Goal: Task Accomplishment & Management: Complete application form

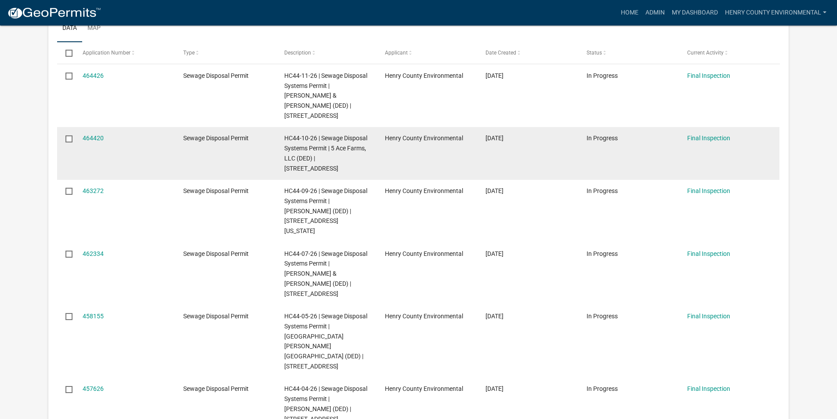
scroll to position [44, 0]
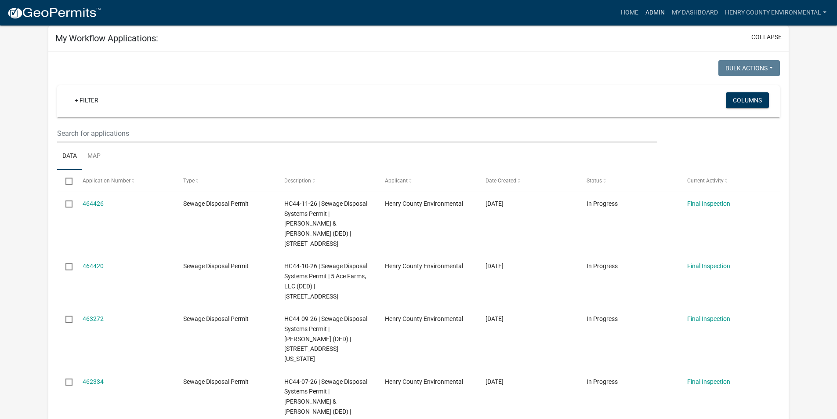
click at [654, 10] on link "Admin" at bounding box center [655, 12] width 26 height 17
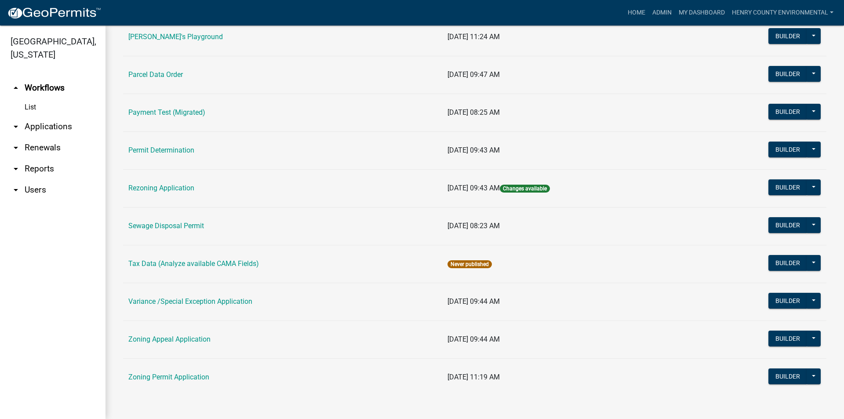
scroll to position [400, 0]
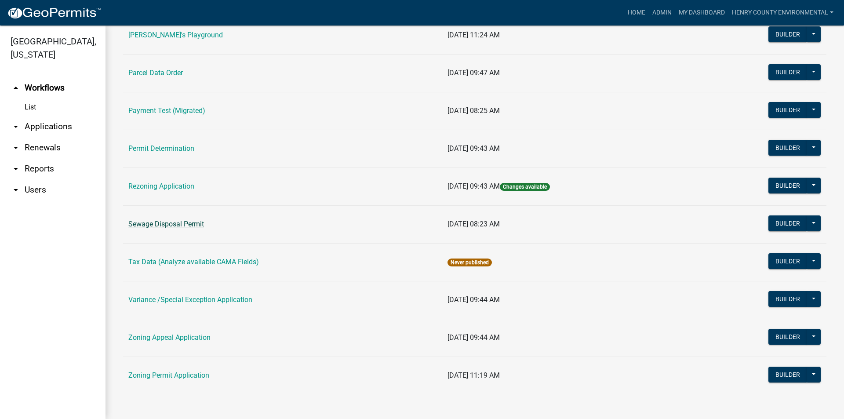
click at [169, 225] on link "Sewage Disposal Permit" at bounding box center [166, 224] width 76 height 8
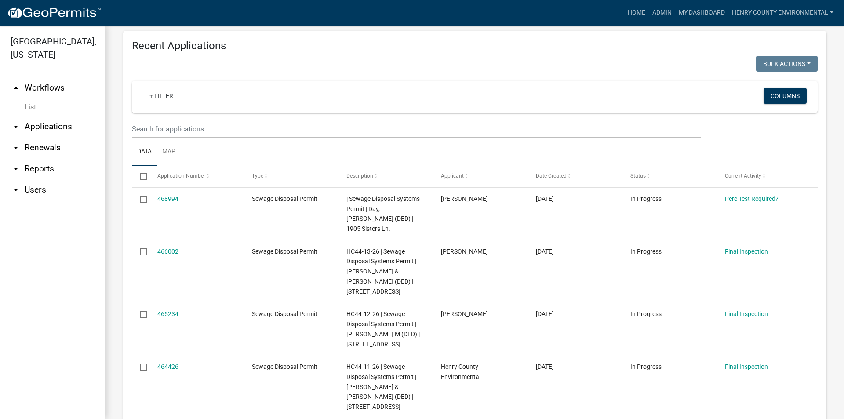
scroll to position [308, 0]
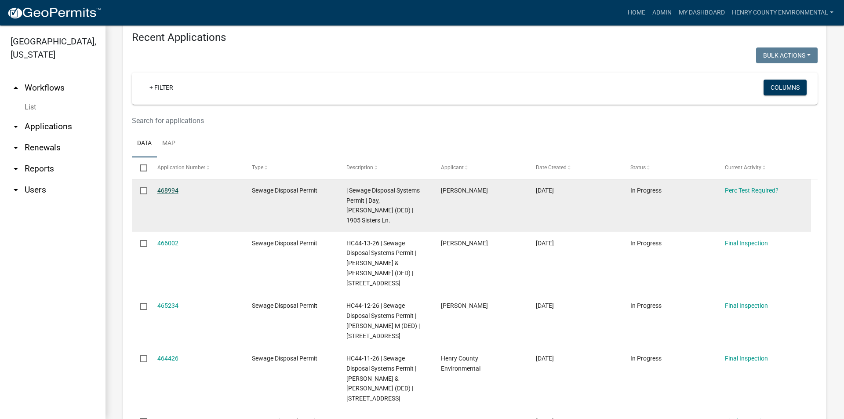
click at [175, 191] on link "468994" at bounding box center [167, 190] width 21 height 7
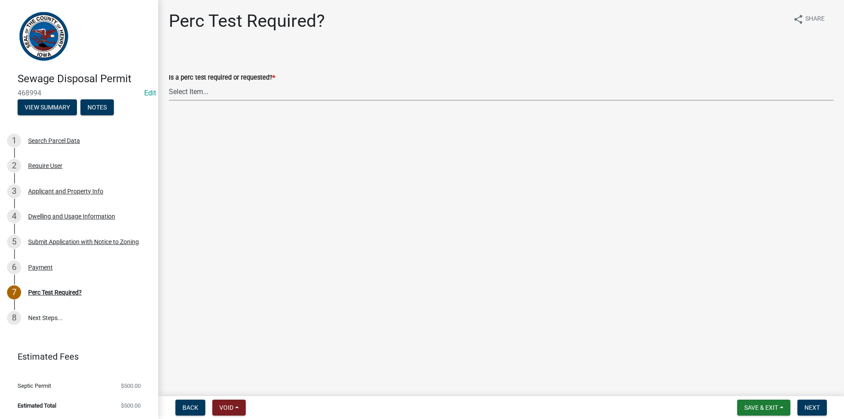
click at [243, 87] on select "Select Item... Yes No" at bounding box center [501, 92] width 665 height 18
click at [169, 83] on select "Select Item... Yes No" at bounding box center [501, 92] width 665 height 18
select select "29b951f4-85c4-429e-be6c-dbe4885722a5"
click at [810, 403] on button "Next" at bounding box center [811, 408] width 29 height 16
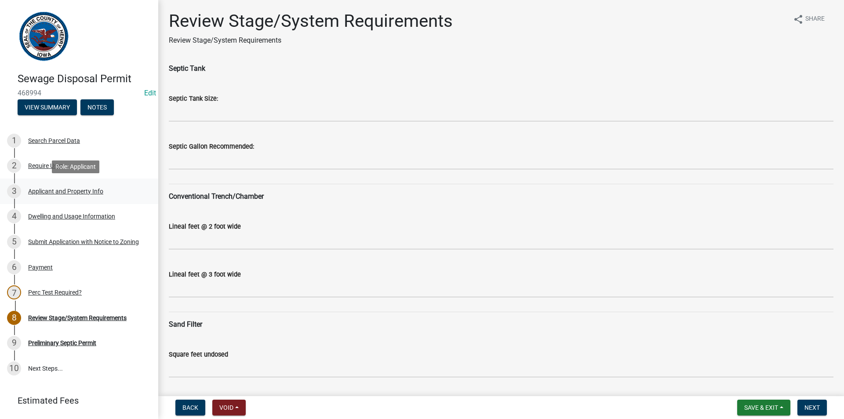
click at [59, 194] on div "Applicant and Property Info" at bounding box center [65, 191] width 75 height 6
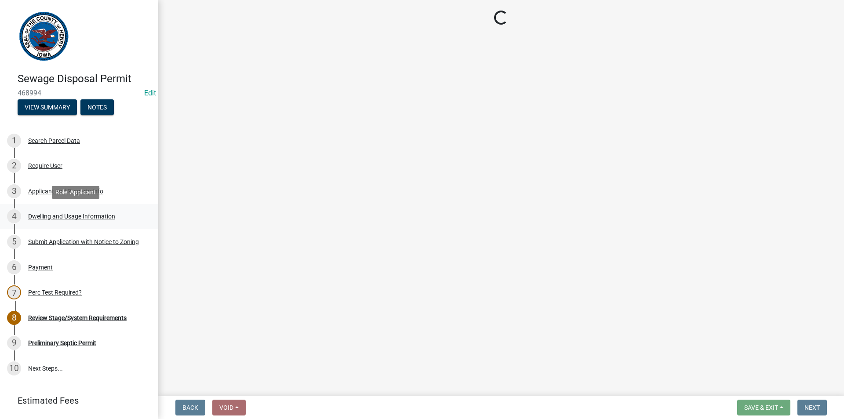
click at [68, 215] on div "Dwelling and Usage Information" at bounding box center [71, 216] width 87 height 6
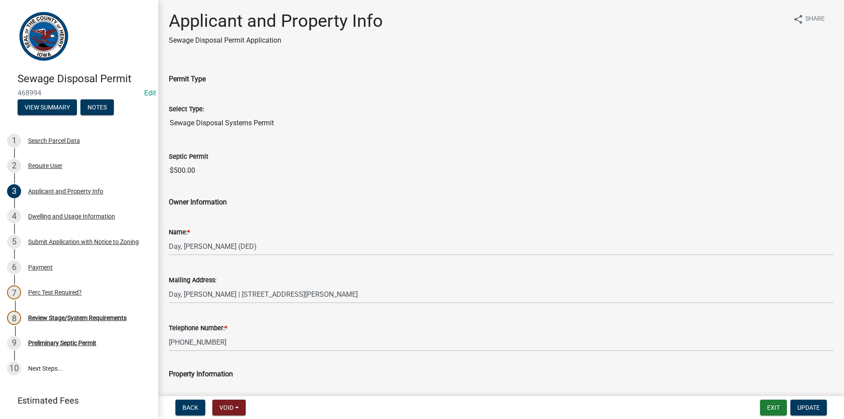
select select "026d1f52-f79c-4eee-8aa1-44d2b31f964c"
select select "f329f229-4372-49f3-ad90-d4c2245d1078"
select select "c3fc0c80-63aa-445f-be7e-1970a346cbdc"
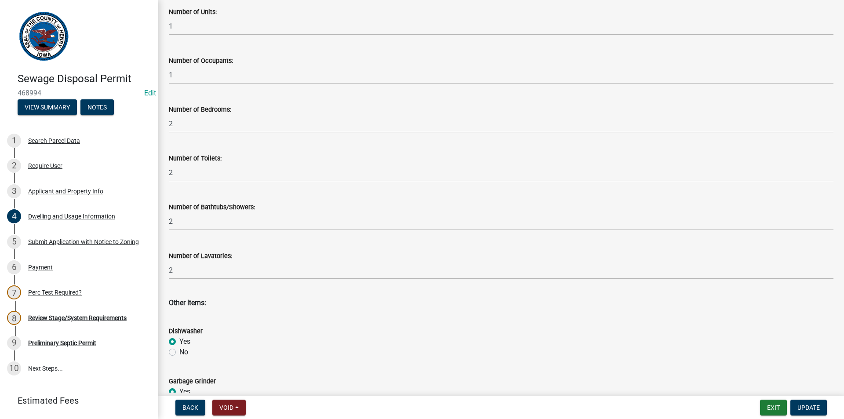
scroll to position [132, 0]
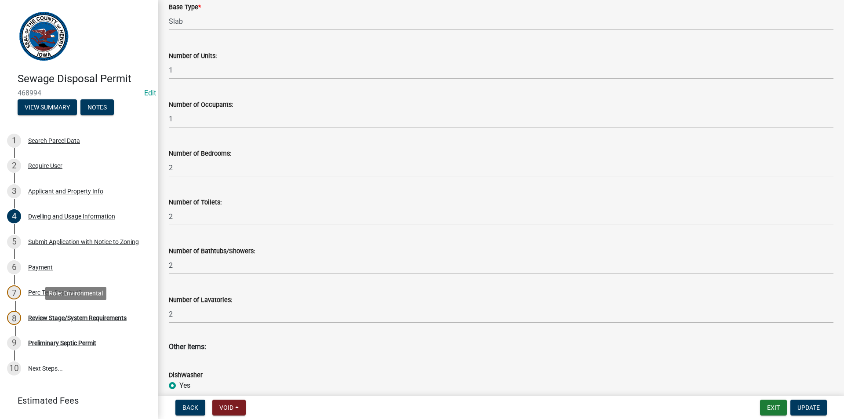
click at [70, 322] on div "8 Review Stage/System Requirements" at bounding box center [75, 318] width 137 height 14
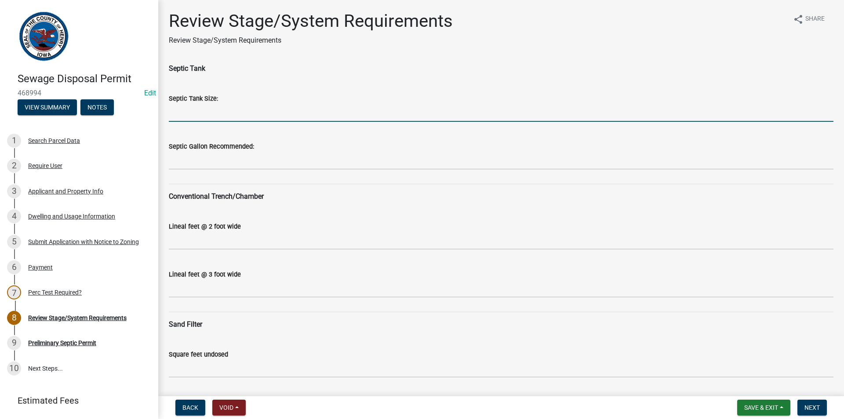
click at [240, 119] on input "Septic Tank Size:" at bounding box center [501, 113] width 665 height 18
type input "1250"
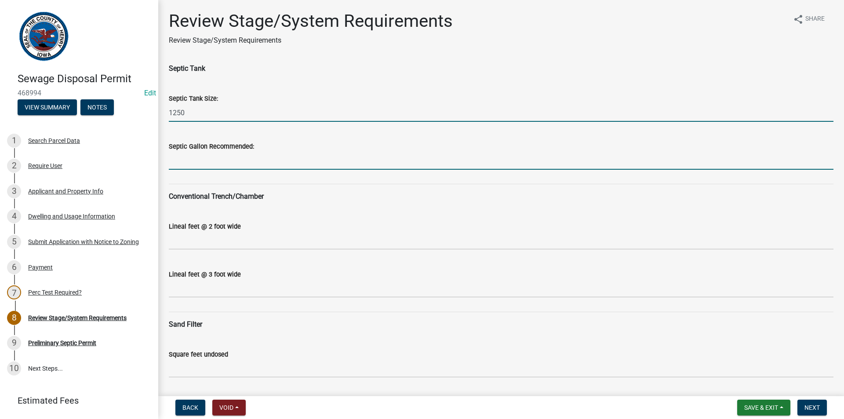
click at [229, 162] on input "Septic Gallon Recommended:" at bounding box center [501, 161] width 665 height 18
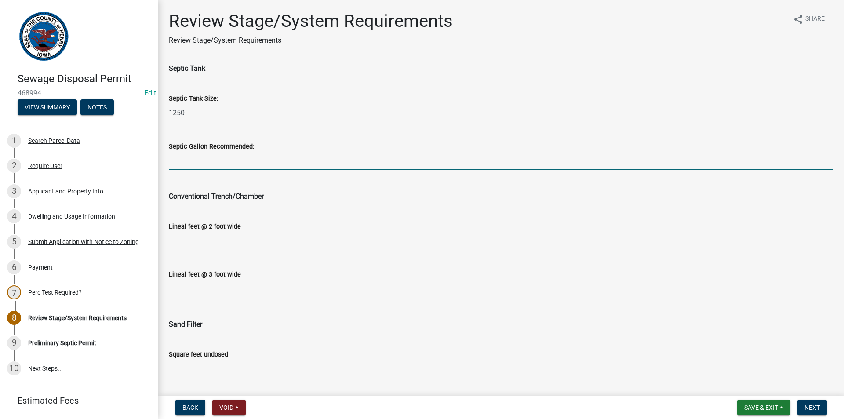
type input "1500"
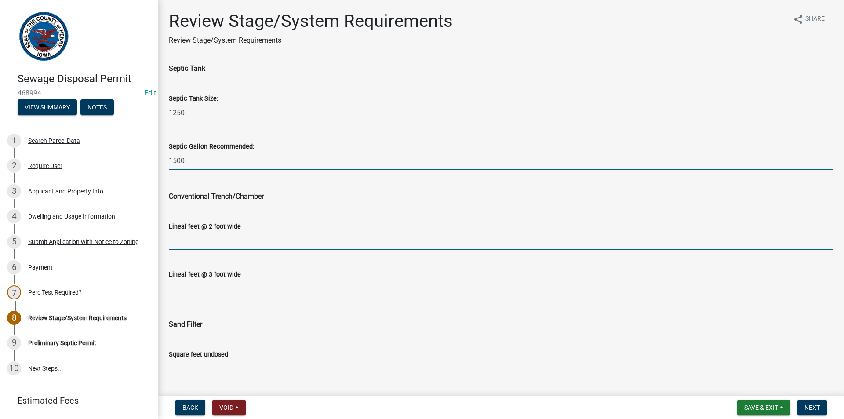
click at [205, 240] on input "Lineal feet @ 2 foot wide" at bounding box center [501, 241] width 665 height 18
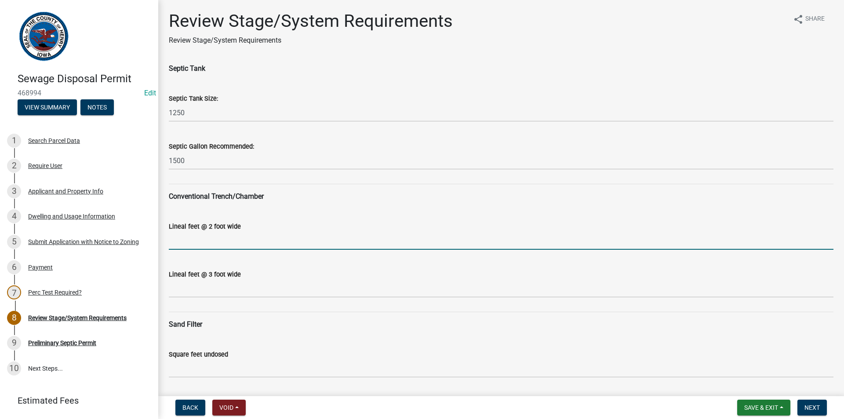
type input "N/A"
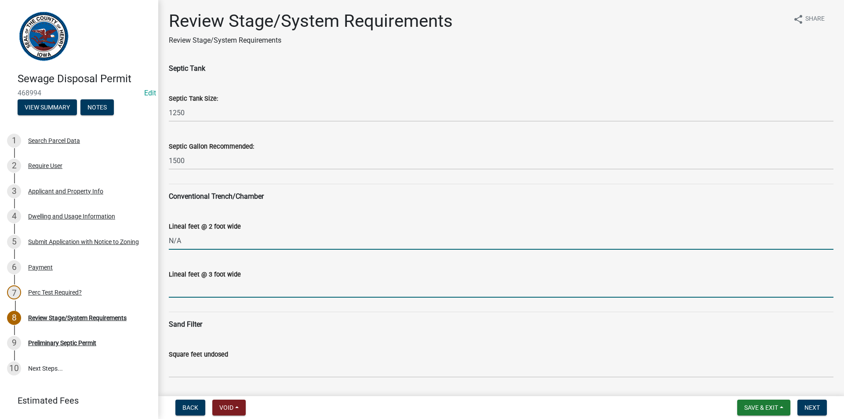
click at [207, 289] on input "Lineal feet @ 3 foot wide" at bounding box center [501, 289] width 665 height 18
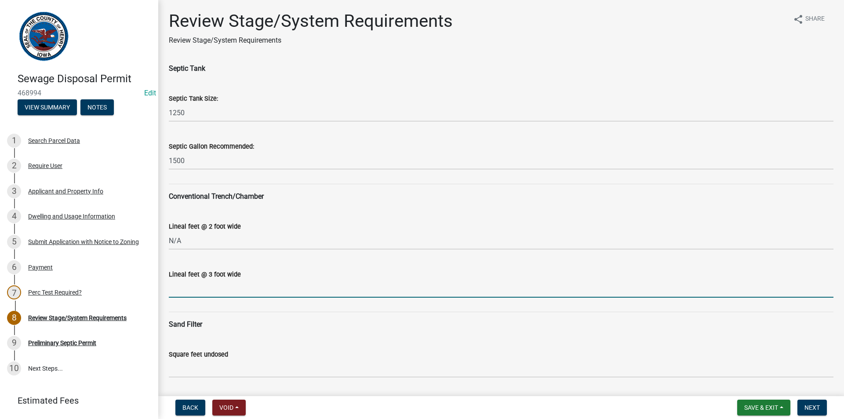
type input "N/A"
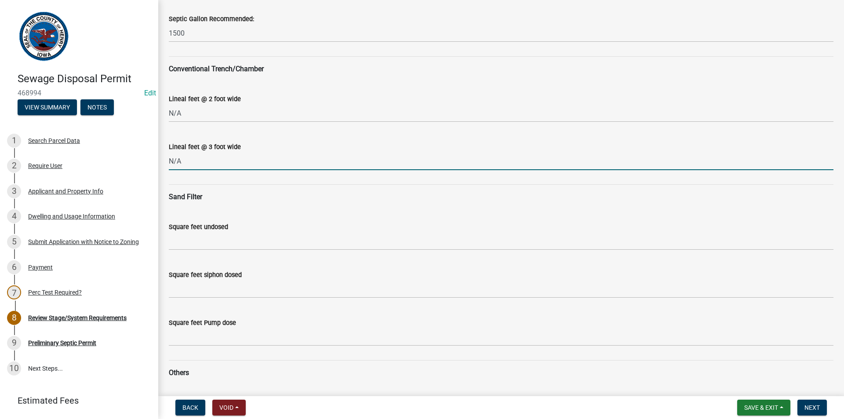
scroll to position [132, 0]
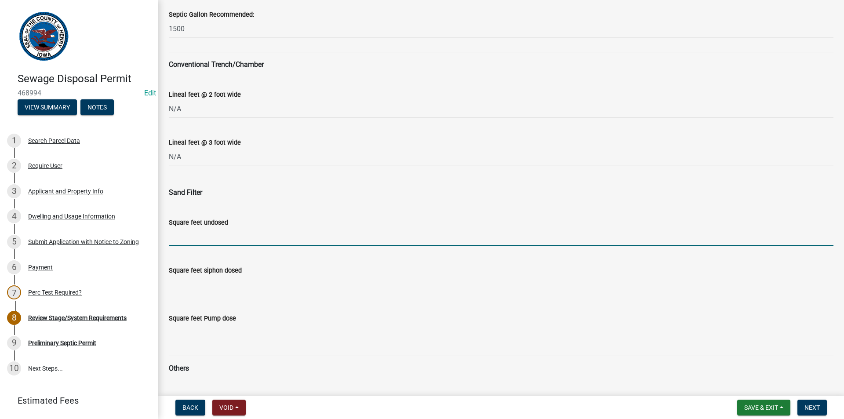
click at [220, 240] on input "Square feet undosed" at bounding box center [501, 237] width 665 height 18
type input "480"
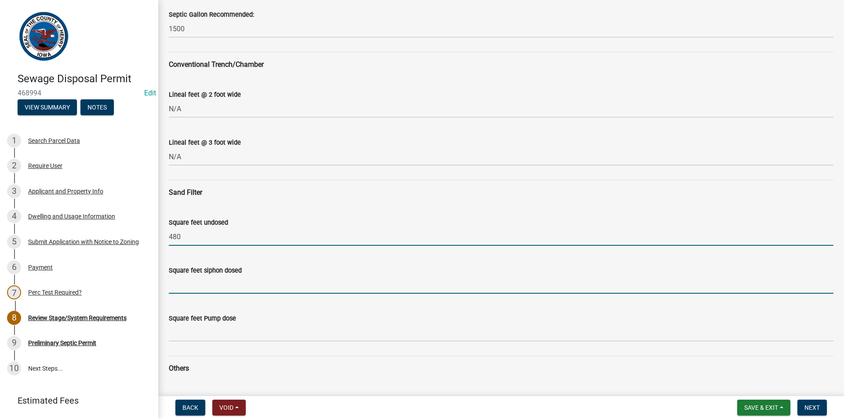
click at [230, 288] on input "Square feet siphon dosed" at bounding box center [501, 285] width 665 height 18
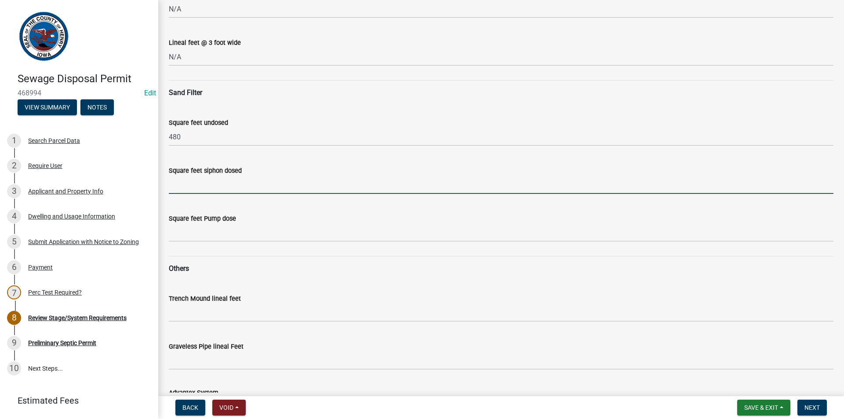
scroll to position [264, 0]
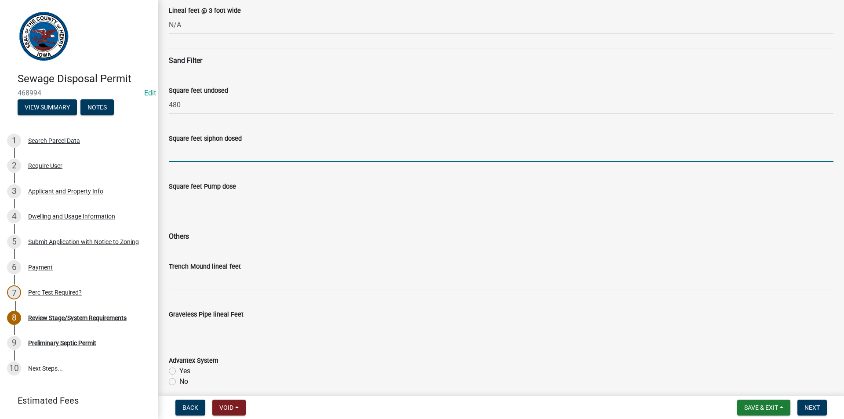
type input "360"
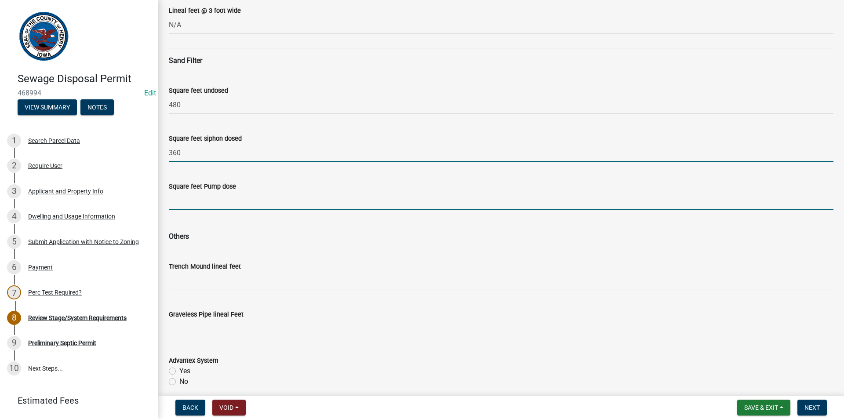
click at [199, 202] on input "Square feet Pump dose" at bounding box center [501, 201] width 665 height 18
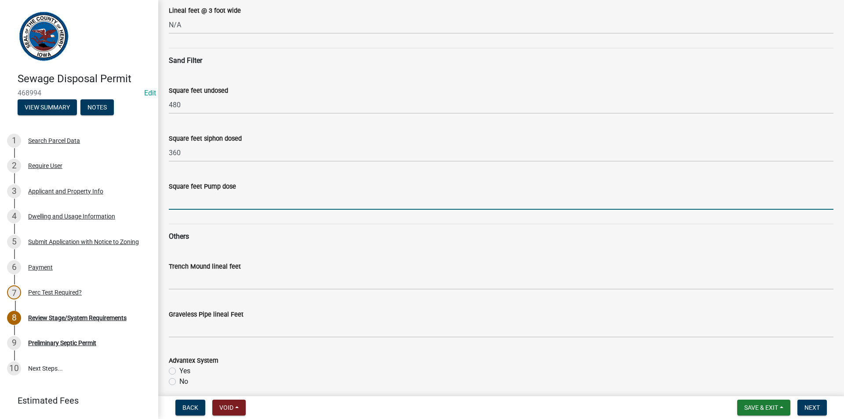
type input "300"
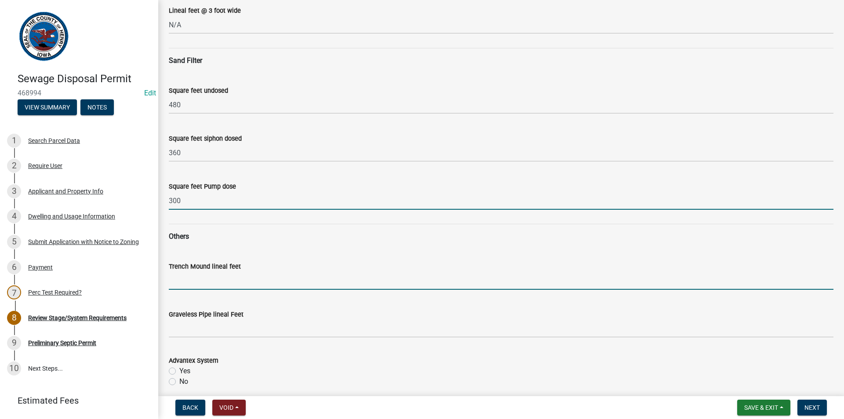
click at [218, 285] on input "Trench Mound lineal feet" at bounding box center [501, 281] width 665 height 18
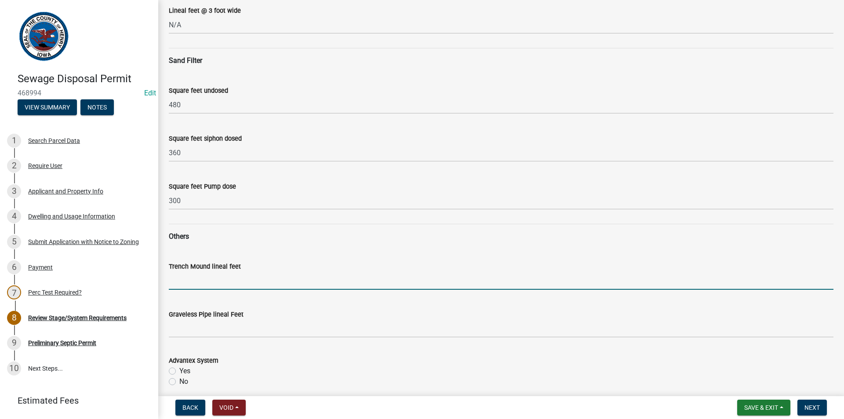
type input "N/A"
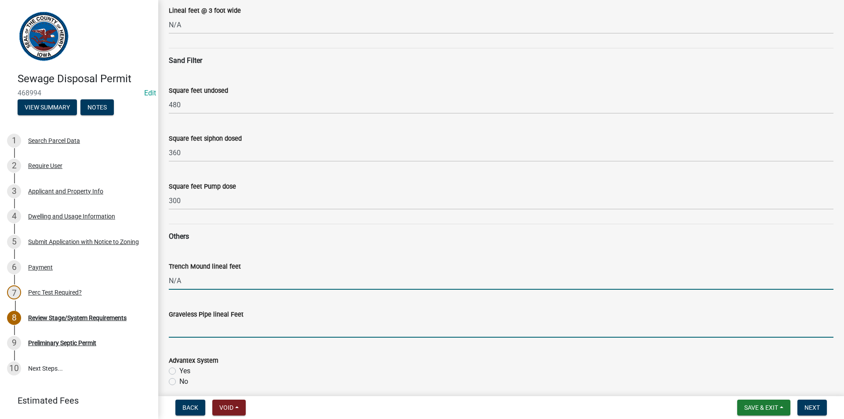
click at [222, 330] on input "Graveless Pipe lineal Feet" at bounding box center [501, 329] width 665 height 18
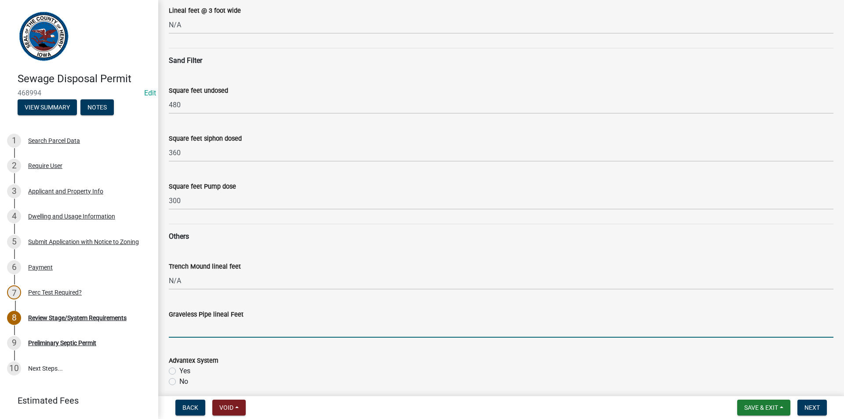
type input "N/A"
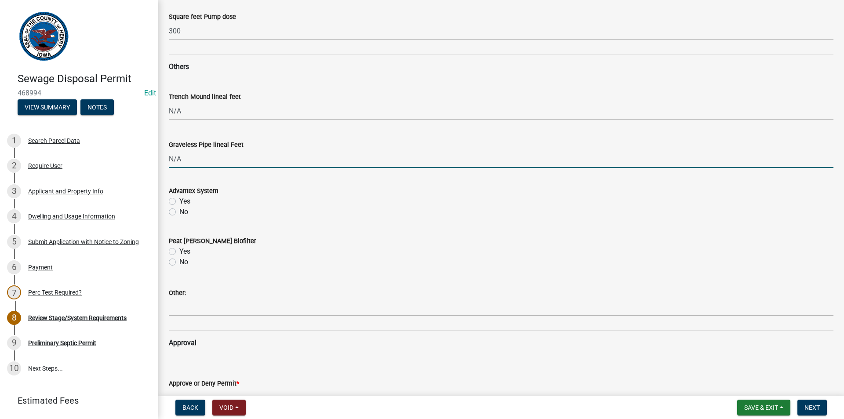
scroll to position [440, 0]
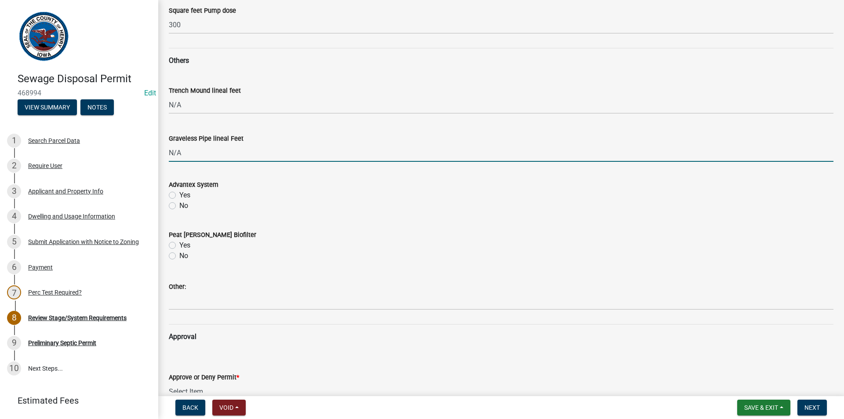
click at [179, 205] on label "No" at bounding box center [183, 205] width 9 height 11
click at [179, 205] on input "No" at bounding box center [182, 203] width 6 height 6
radio input "true"
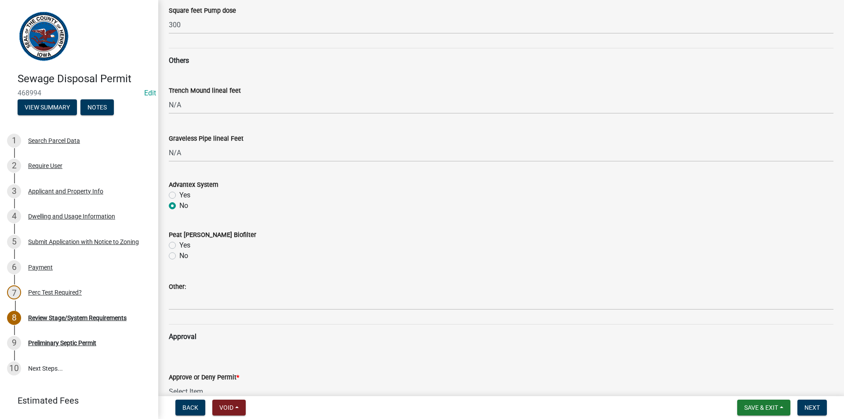
click at [179, 256] on label "No" at bounding box center [183, 256] width 9 height 11
click at [179, 256] on input "No" at bounding box center [182, 254] width 6 height 6
radio input "true"
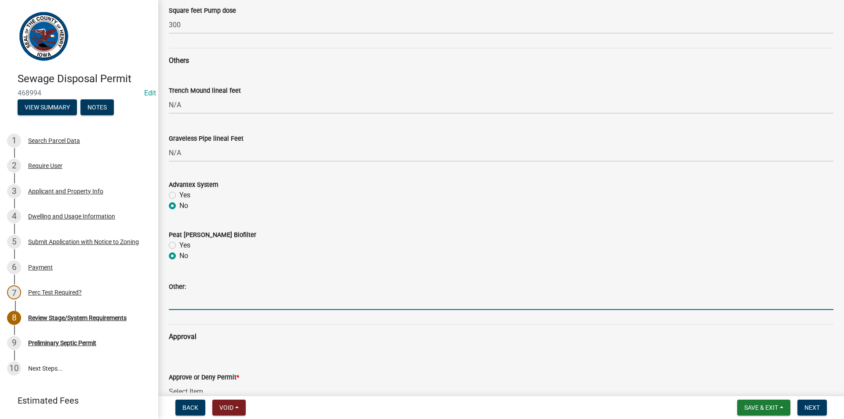
click at [180, 302] on input "Other:" at bounding box center [501, 301] width 665 height 18
type input "N/A"
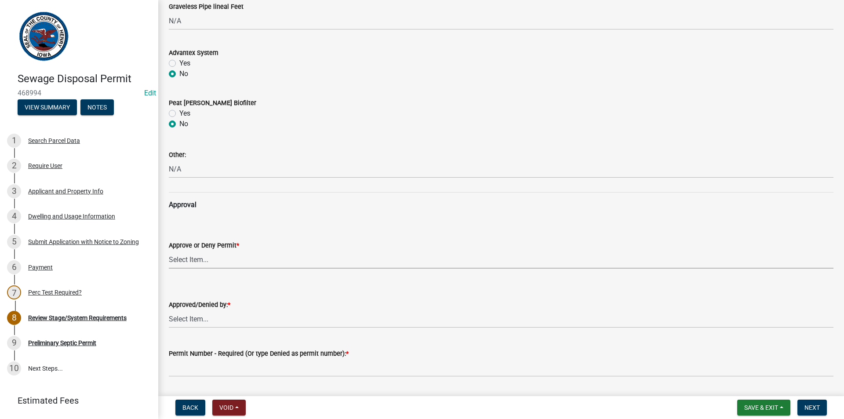
click at [206, 263] on select "Select Item... approved denied" at bounding box center [501, 260] width 665 height 18
click at [169, 251] on select "Select Item... approved denied" at bounding box center [501, 260] width 665 height 18
select select "6c6aa950-0871-4f6b-8369-9beb03d646f1"
click at [203, 319] on select "Select Item... [PERSON_NAME] [PERSON_NAME]" at bounding box center [501, 319] width 665 height 18
click at [169, 310] on select "Select Item... [PERSON_NAME] [PERSON_NAME]" at bounding box center [501, 319] width 665 height 18
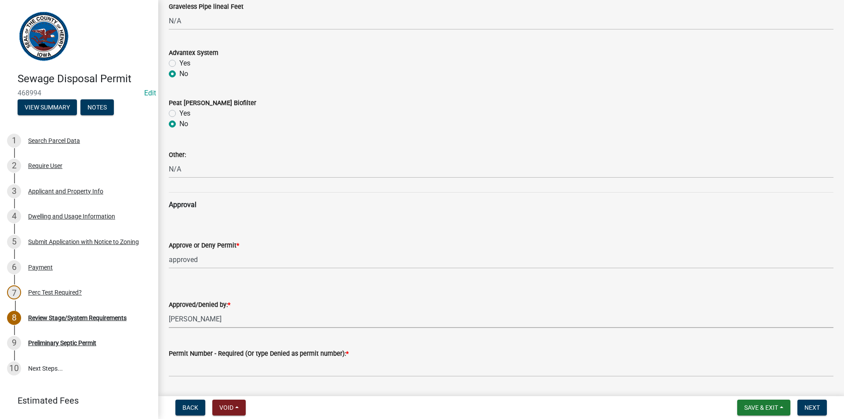
select select "5c99670e-d68f-4230-9f25-35431631f8c6"
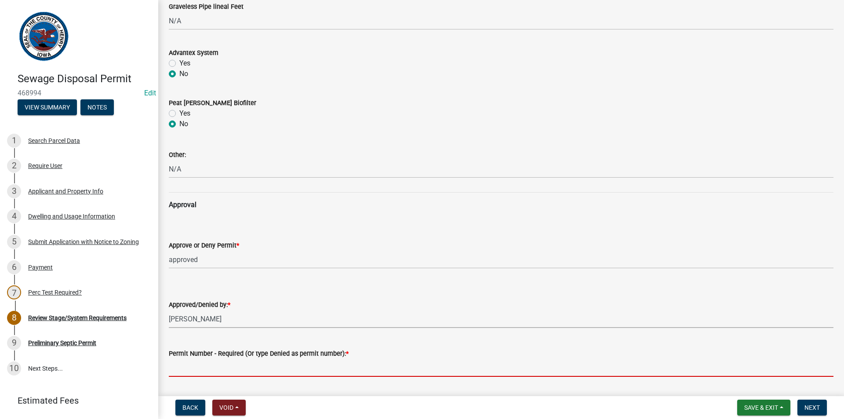
click at [193, 364] on input "Permit Number - Required (Or type Denied as permit number): *" at bounding box center [501, 368] width 665 height 18
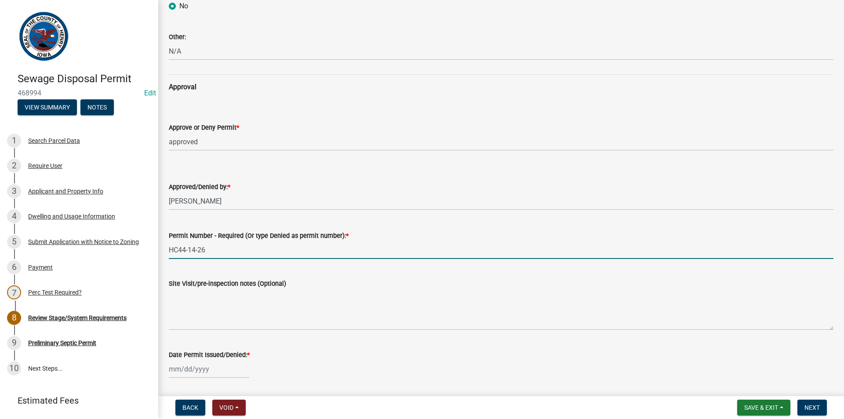
scroll to position [717, 0]
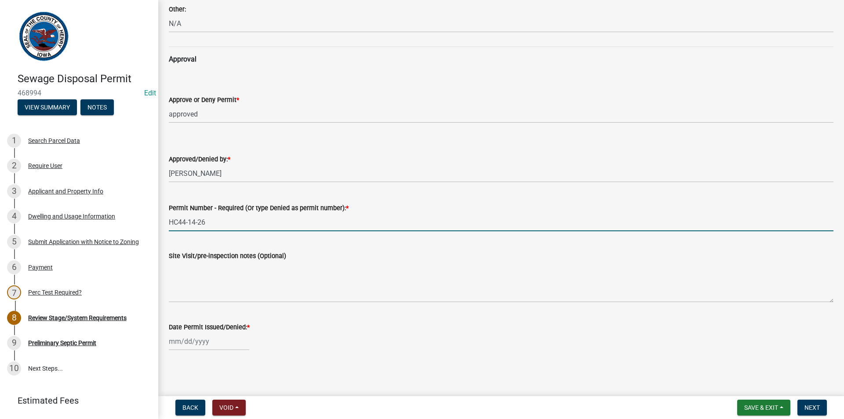
type input "HC44-14-26"
click at [219, 336] on div at bounding box center [209, 341] width 80 height 18
select select "9"
select select "2025"
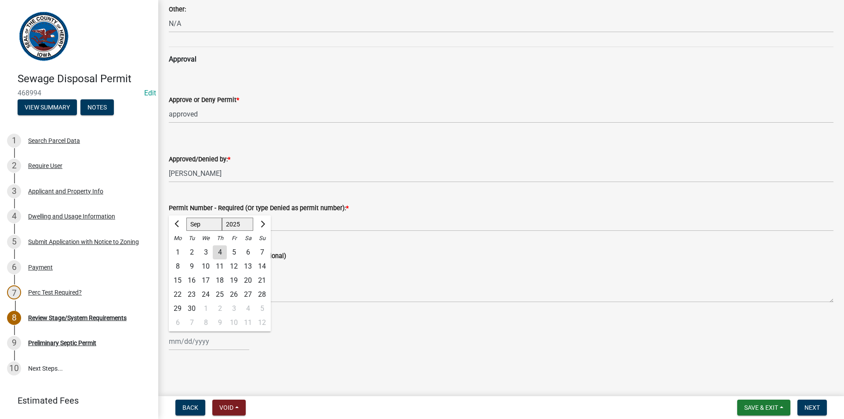
click at [216, 253] on div "4" at bounding box center [220, 252] width 14 height 14
type input "[DATE]"
click at [806, 407] on span "Next" at bounding box center [811, 407] width 15 height 7
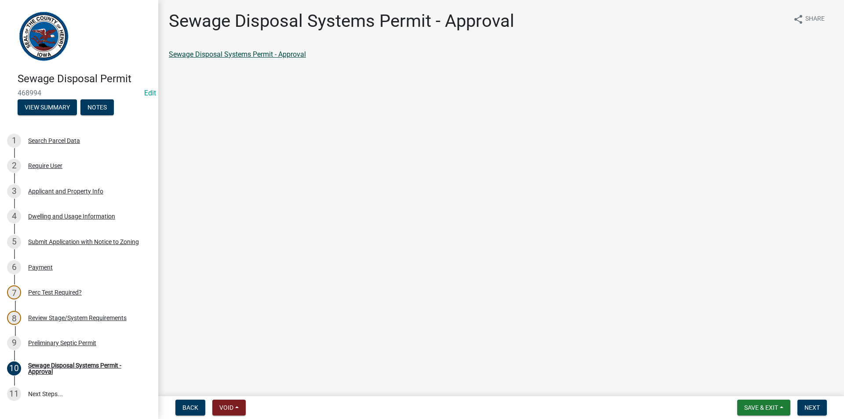
click at [294, 55] on link "Sewage Disposal Systems Permit - Approval" at bounding box center [237, 54] width 137 height 8
click at [74, 347] on div "9 Preliminary Septic Permit" at bounding box center [75, 343] width 137 height 14
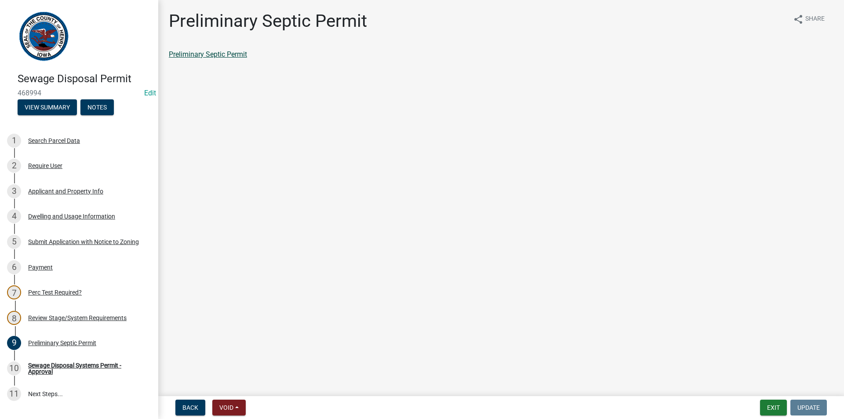
click at [224, 55] on link "Preliminary Septic Permit" at bounding box center [208, 54] width 78 height 8
click at [62, 371] on div "Sewage Disposal Systems Permit - Approval" at bounding box center [86, 368] width 116 height 12
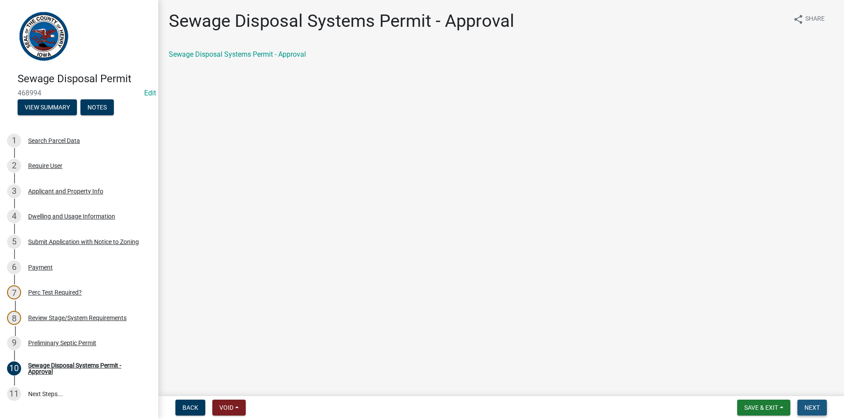
click at [816, 404] on span "Next" at bounding box center [811, 407] width 15 height 7
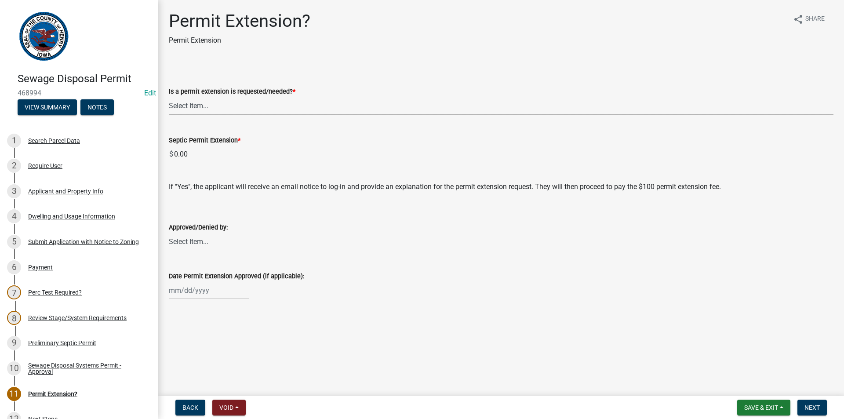
click at [264, 105] on select "Select Item... Yes No denied" at bounding box center [501, 106] width 665 height 18
click at [169, 97] on select "Select Item... Yes No denied" at bounding box center [501, 106] width 665 height 18
select select "987b5ea2-4eed-47da-98d7-c91cd4fcb817"
click at [815, 407] on span "Next" at bounding box center [811, 407] width 15 height 7
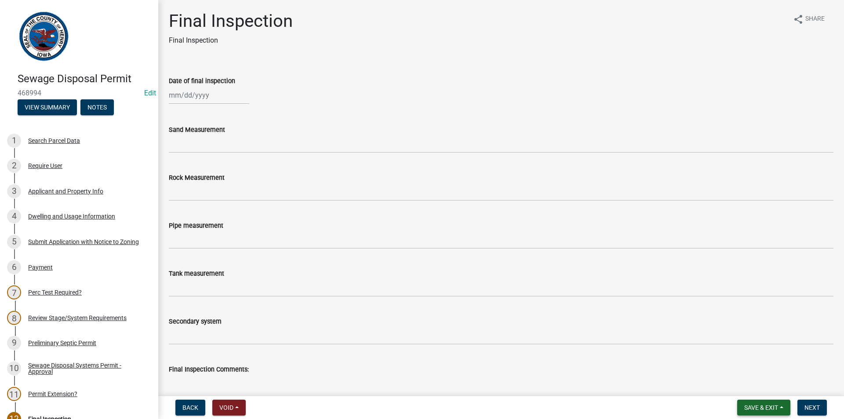
click at [764, 411] on span "Save & Exit" at bounding box center [761, 407] width 34 height 7
click at [738, 386] on button "Save & Exit" at bounding box center [755, 384] width 70 height 21
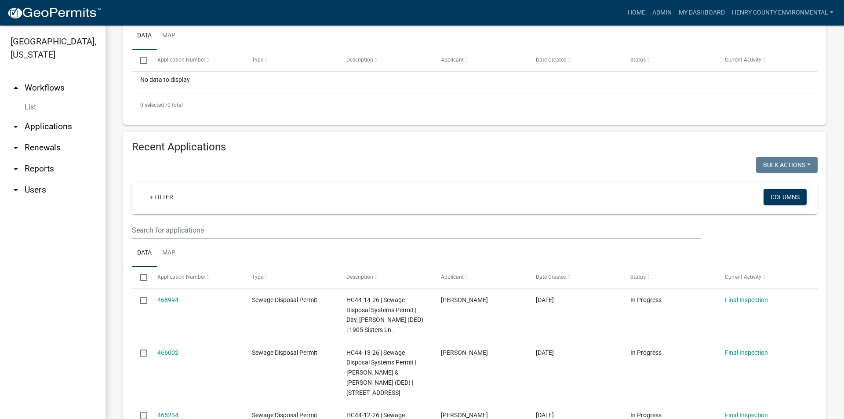
scroll to position [132, 0]
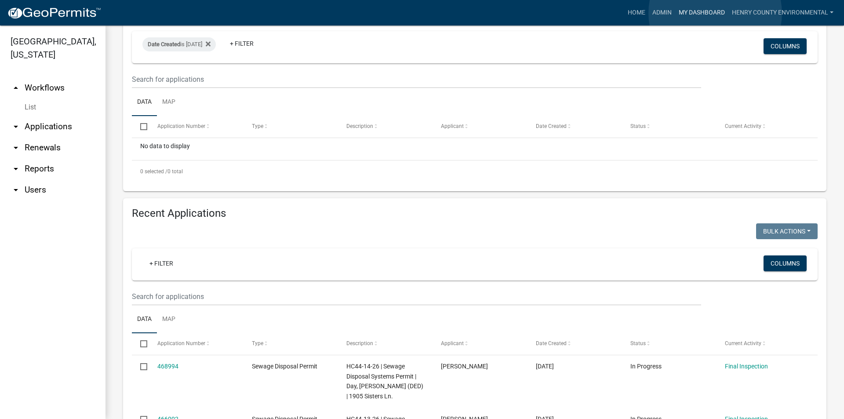
click at [715, 13] on link "My Dashboard" at bounding box center [701, 12] width 53 height 17
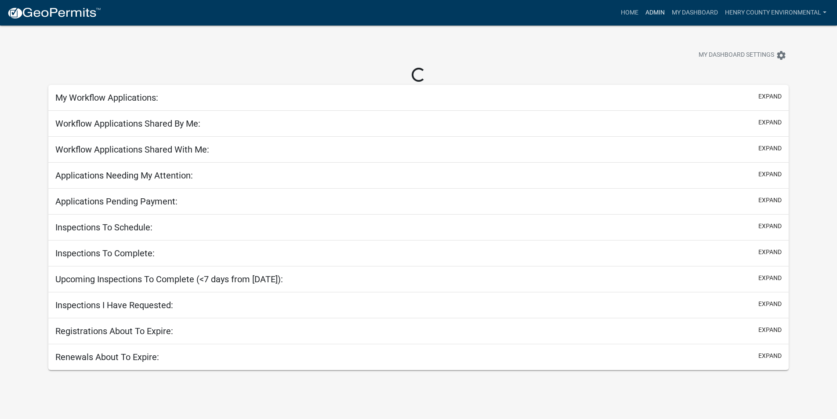
click at [654, 15] on link "Admin" at bounding box center [655, 12] width 26 height 17
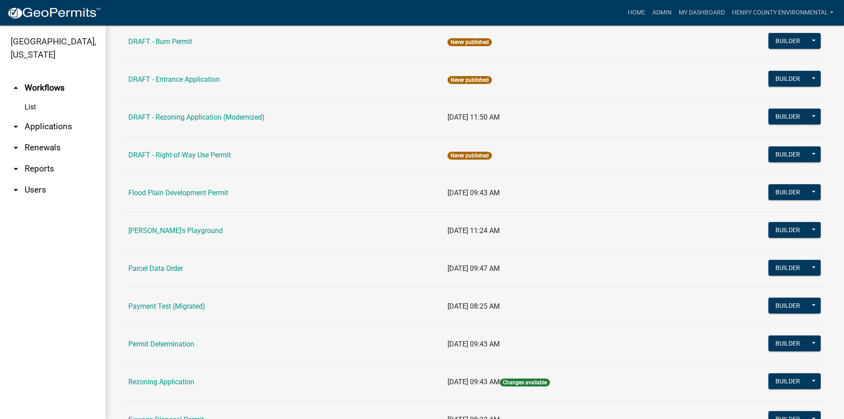
scroll to position [400, 0]
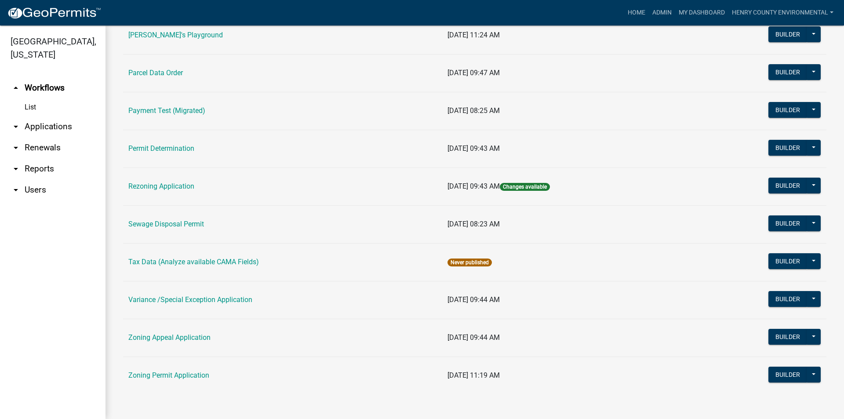
click at [180, 218] on td "Sewage Disposal Permit" at bounding box center [282, 224] width 319 height 38
click at [177, 222] on link "Sewage Disposal Permit" at bounding box center [166, 224] width 76 height 8
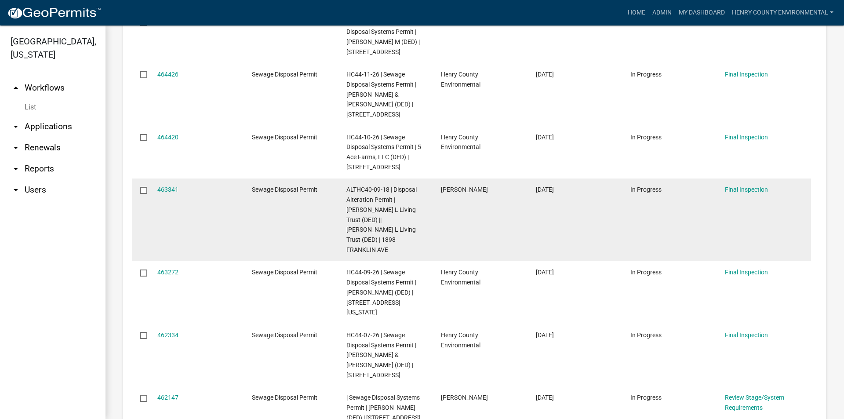
scroll to position [644, 0]
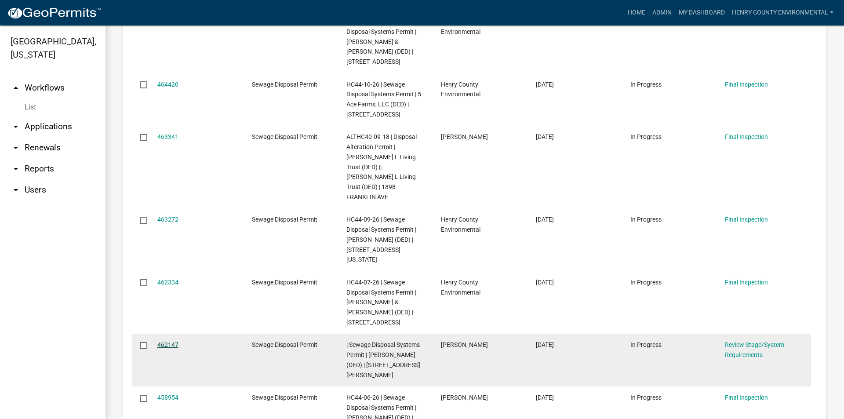
click at [171, 341] on link "462147" at bounding box center [167, 344] width 21 height 7
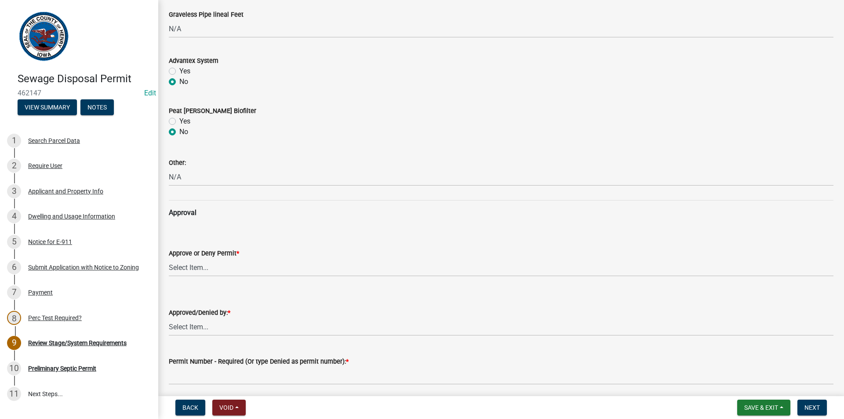
scroll to position [571, 0]
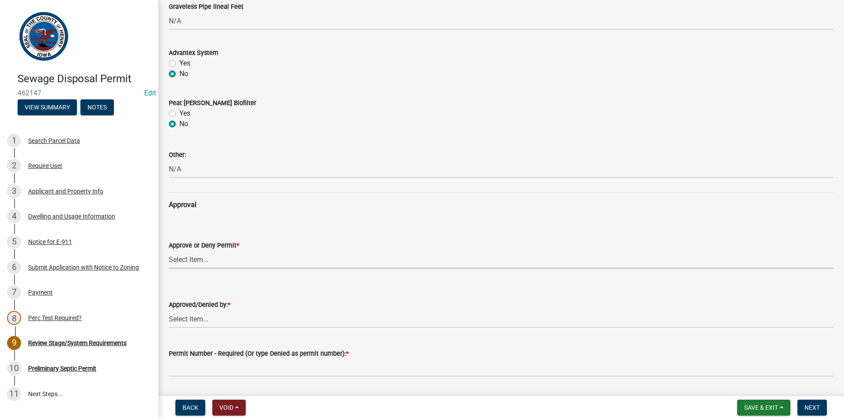
click at [231, 256] on select "Select Item... approved denied" at bounding box center [501, 260] width 665 height 18
click at [169, 251] on select "Select Item... approved denied" at bounding box center [501, 260] width 665 height 18
select select "6c6aa950-0871-4f6b-8369-9beb03d646f1"
click at [203, 316] on select "Select Item... [PERSON_NAME] [PERSON_NAME]" at bounding box center [501, 319] width 665 height 18
click at [169, 310] on select "Select Item... [PERSON_NAME] [PERSON_NAME]" at bounding box center [501, 319] width 665 height 18
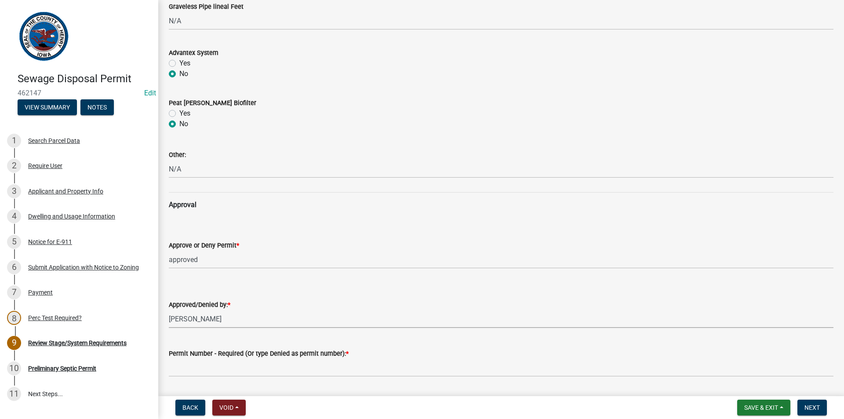
select select "5c99670e-d68f-4230-9f25-35431631f8c6"
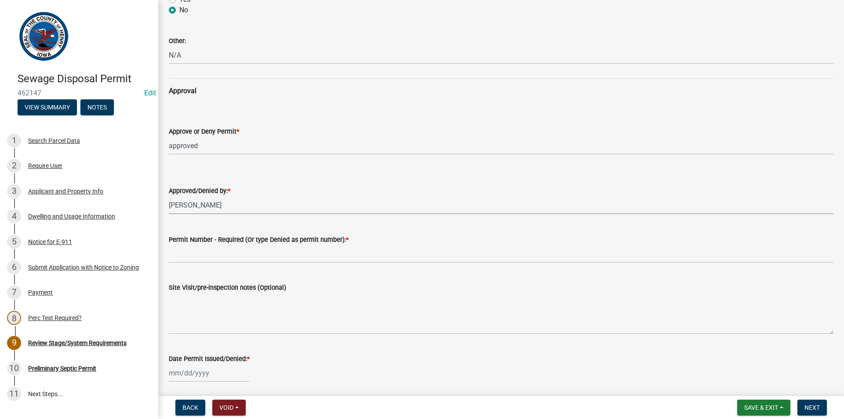
scroll to position [703, 0]
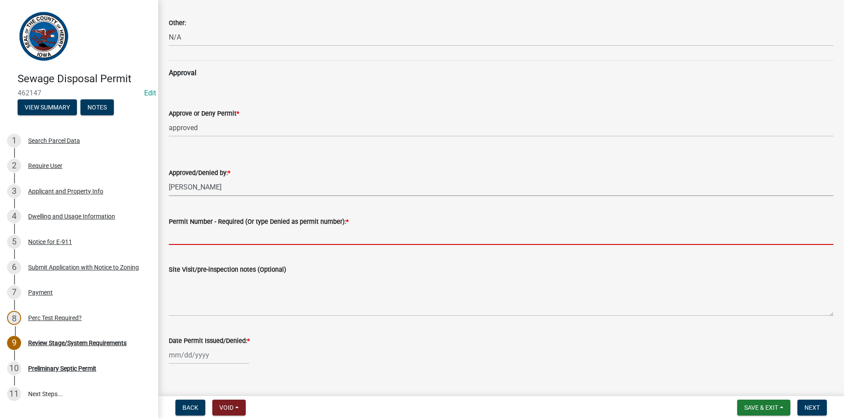
click at [222, 235] on input "Permit Number - Required (Or type Denied as permit number): *" at bounding box center [501, 236] width 665 height 18
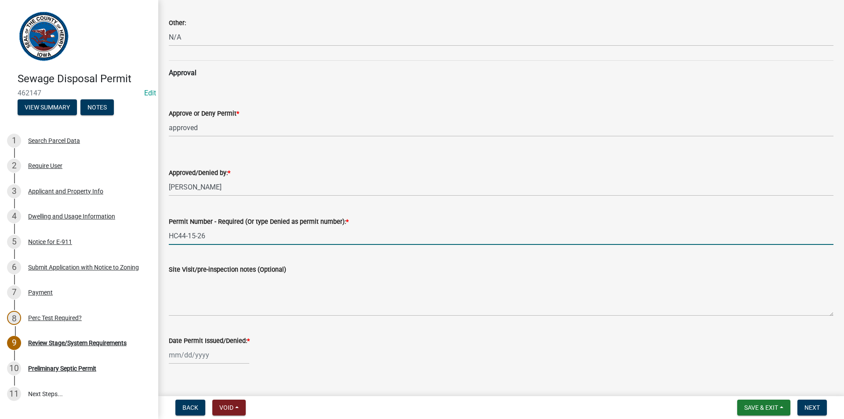
scroll to position [717, 0]
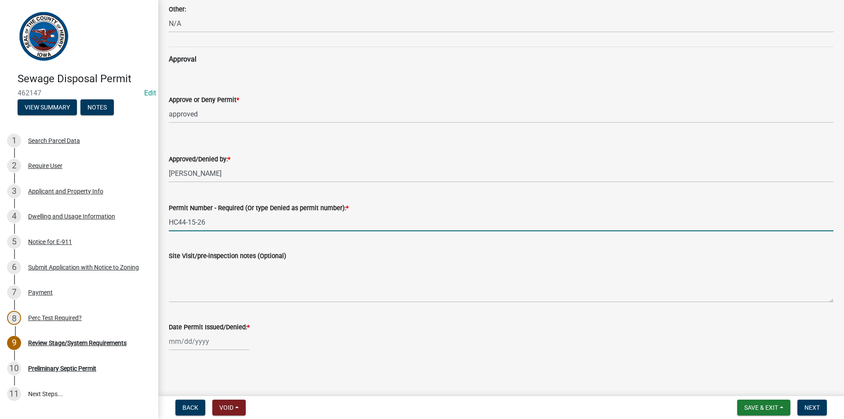
type input "HC44-15-26"
click at [189, 340] on div at bounding box center [209, 341] width 80 height 18
select select "9"
select select "2025"
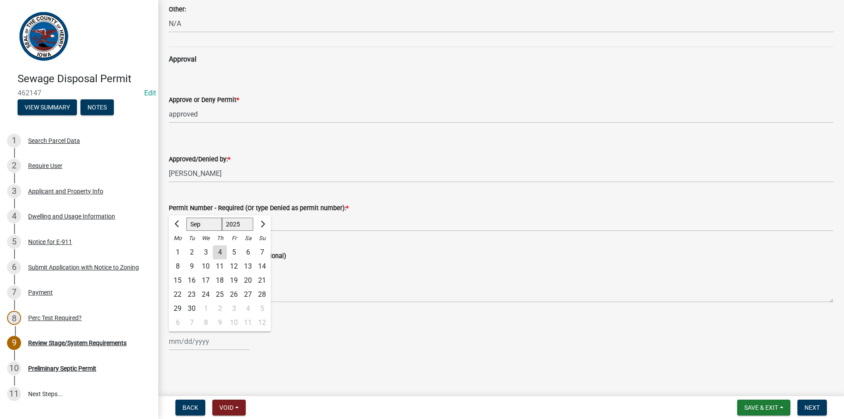
click at [218, 255] on div "4" at bounding box center [220, 252] width 14 height 14
type input "[DATE]"
click at [815, 404] on span "Next" at bounding box center [811, 407] width 15 height 7
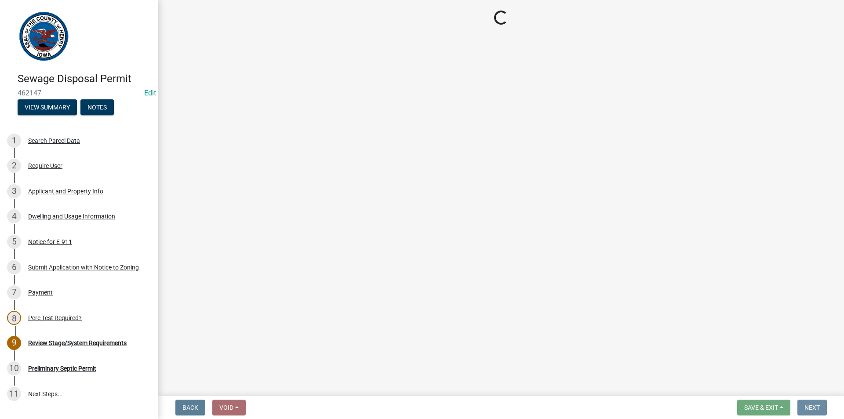
scroll to position [0, 0]
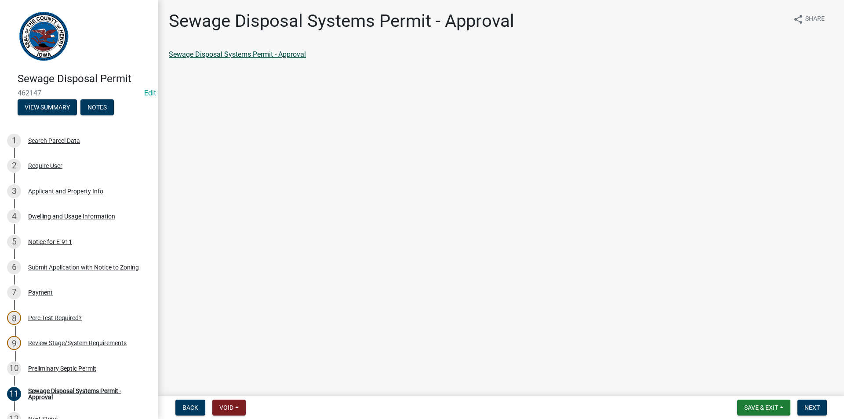
click at [257, 57] on link "Sewage Disposal Systems Permit - Approval" at bounding box center [237, 54] width 137 height 8
click at [69, 370] on div "Preliminary Septic Permit" at bounding box center [62, 368] width 68 height 6
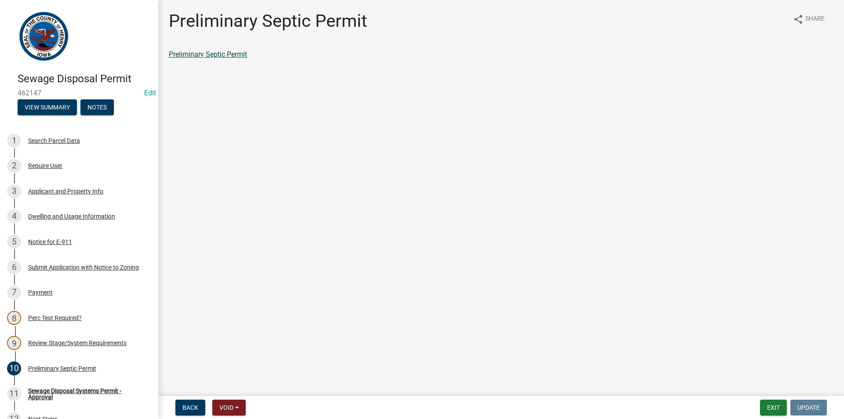
click at [239, 52] on link "Preliminary Septic Permit" at bounding box center [208, 54] width 78 height 8
click at [76, 385] on link "11 Sewage Disposal Systems Permit - Approval" at bounding box center [79, 393] width 158 height 25
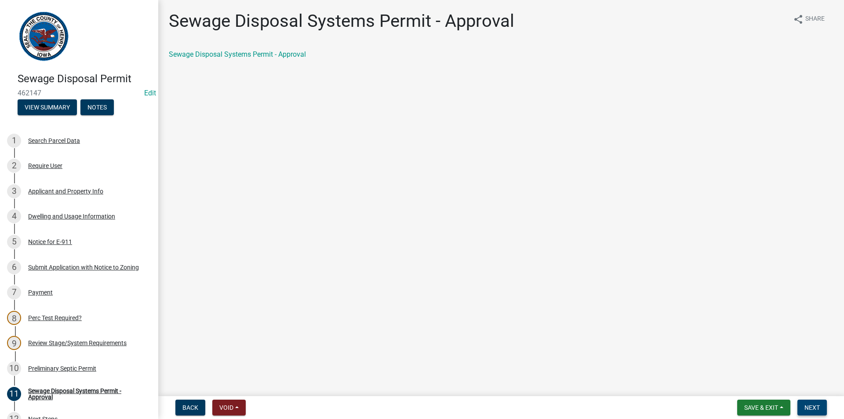
click at [809, 404] on span "Next" at bounding box center [811, 407] width 15 height 7
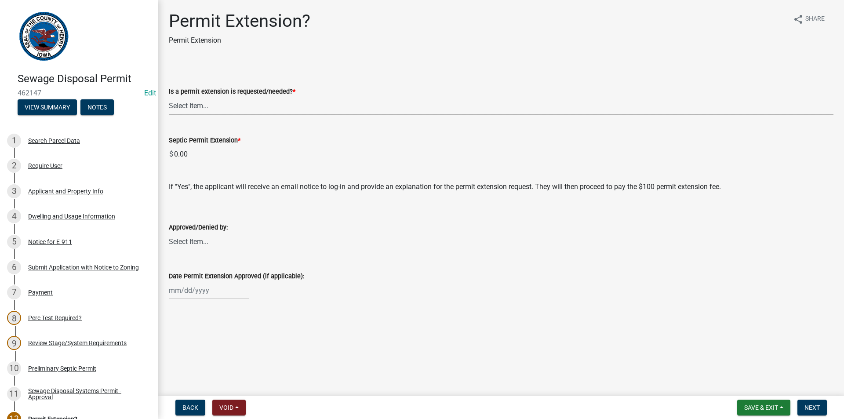
click at [423, 109] on select "Select Item... Yes No denied" at bounding box center [501, 106] width 665 height 18
click at [169, 97] on select "Select Item... Yes No denied" at bounding box center [501, 106] width 665 height 18
select select "987b5ea2-4eed-47da-98d7-c91cd4fcb817"
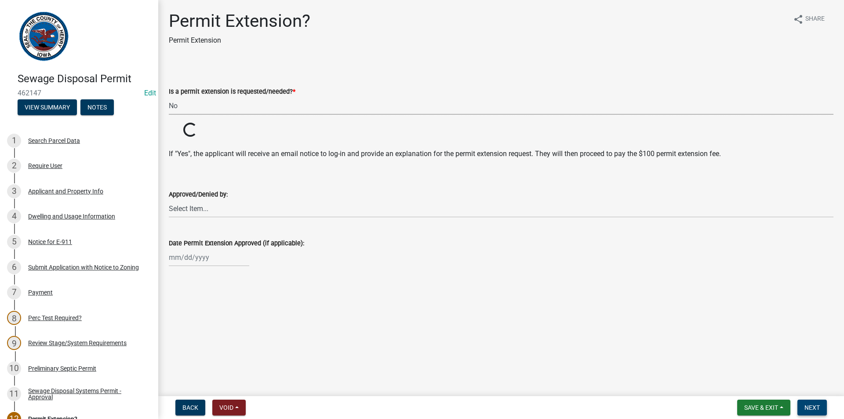
click at [809, 408] on span "Next" at bounding box center [811, 407] width 15 height 7
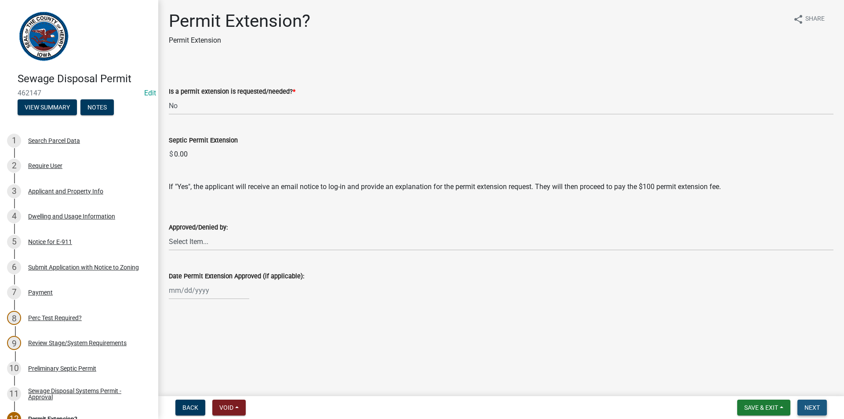
click at [814, 409] on span "Next" at bounding box center [811, 407] width 15 height 7
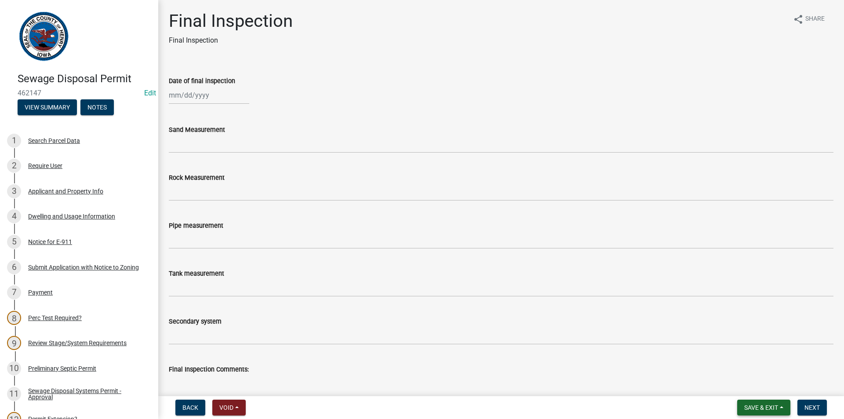
click at [762, 410] on span "Save & Exit" at bounding box center [761, 407] width 34 height 7
click at [755, 388] on button "Save & Exit" at bounding box center [755, 384] width 70 height 21
